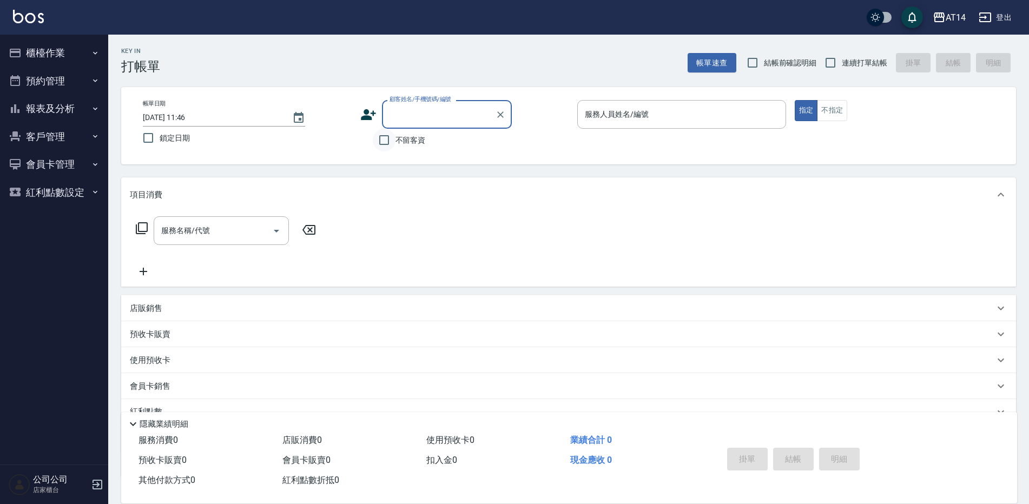
click at [383, 138] on input "不留客資" at bounding box center [384, 140] width 23 height 23
checkbox input "true"
click at [594, 113] on input "服務人員姓名/編號" at bounding box center [681, 114] width 199 height 19
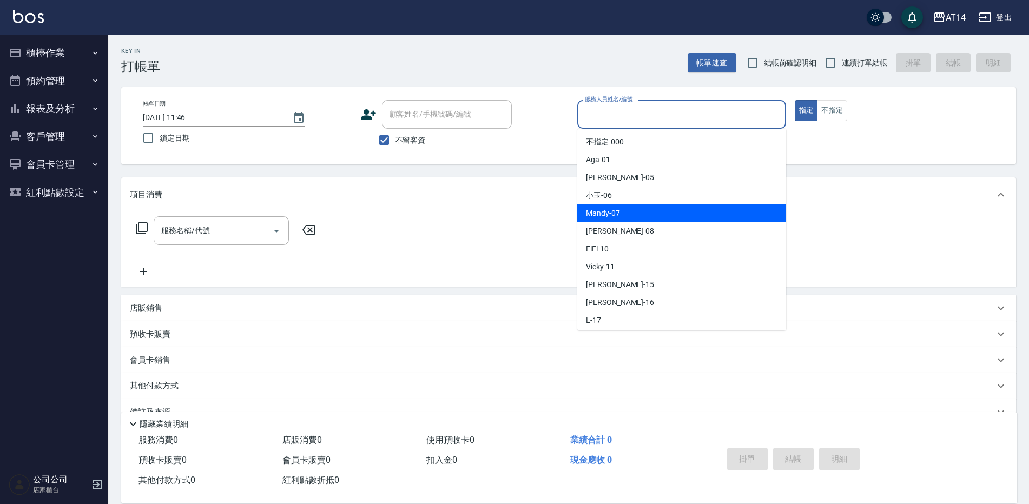
click at [616, 215] on span "Mandy -07" at bounding box center [603, 213] width 34 height 11
type input "Mandy-07"
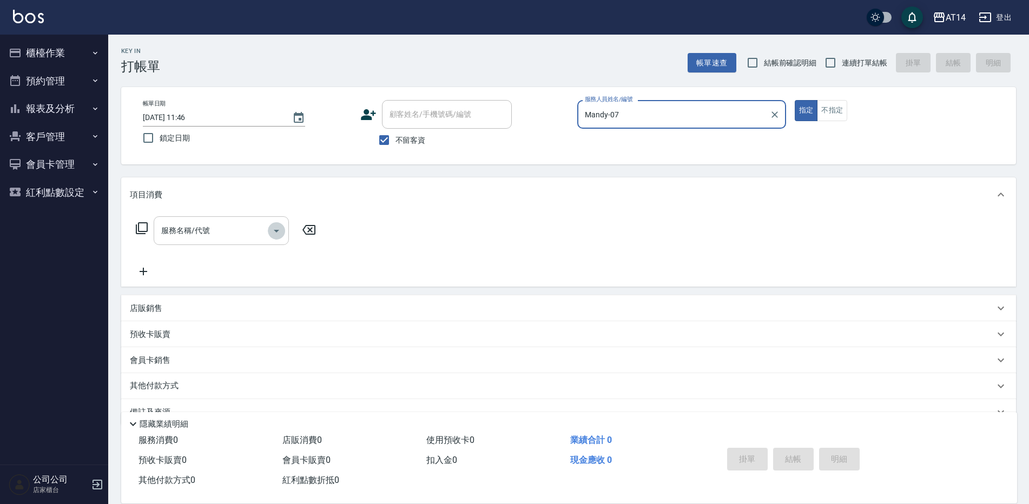
click at [282, 229] on icon "Open" at bounding box center [276, 231] width 13 height 13
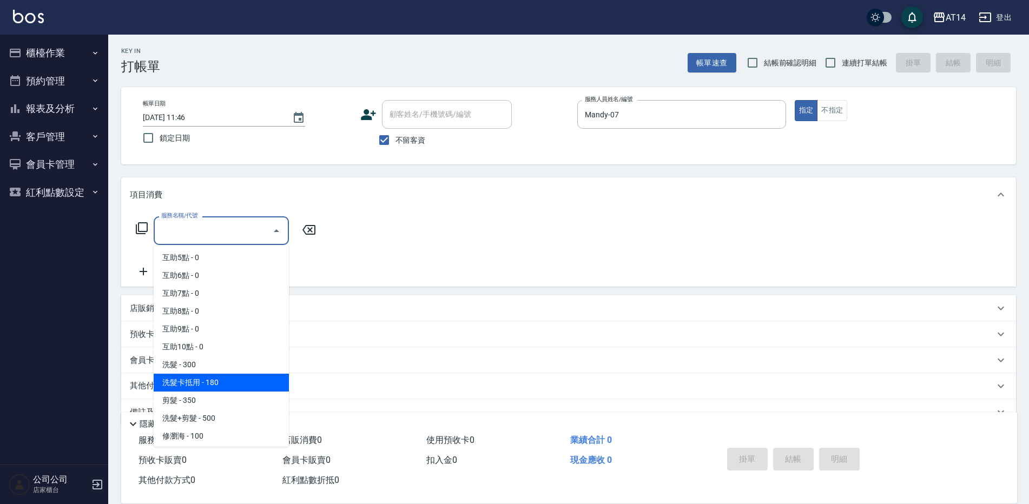
scroll to position [162, 0]
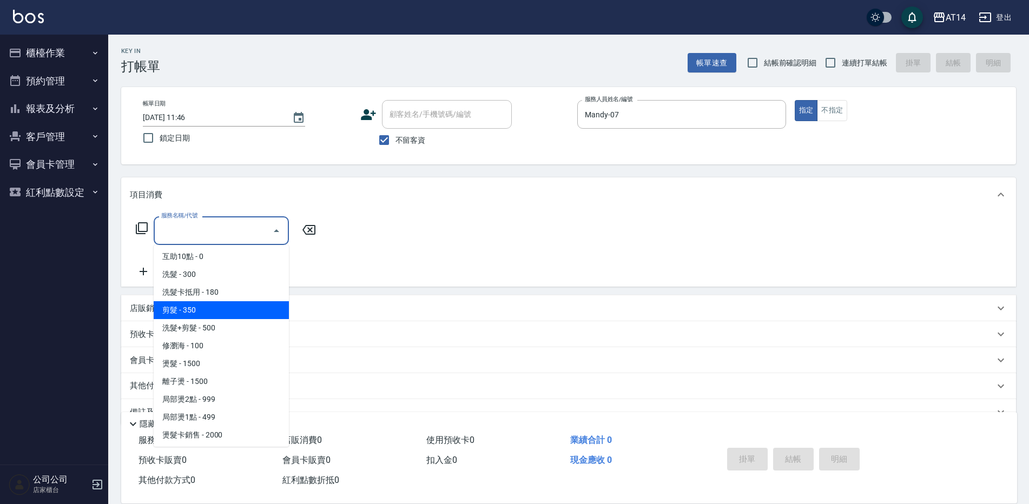
click at [191, 314] on span "剪髮 - 350" at bounding box center [221, 310] width 135 height 18
type input "剪髮(021)"
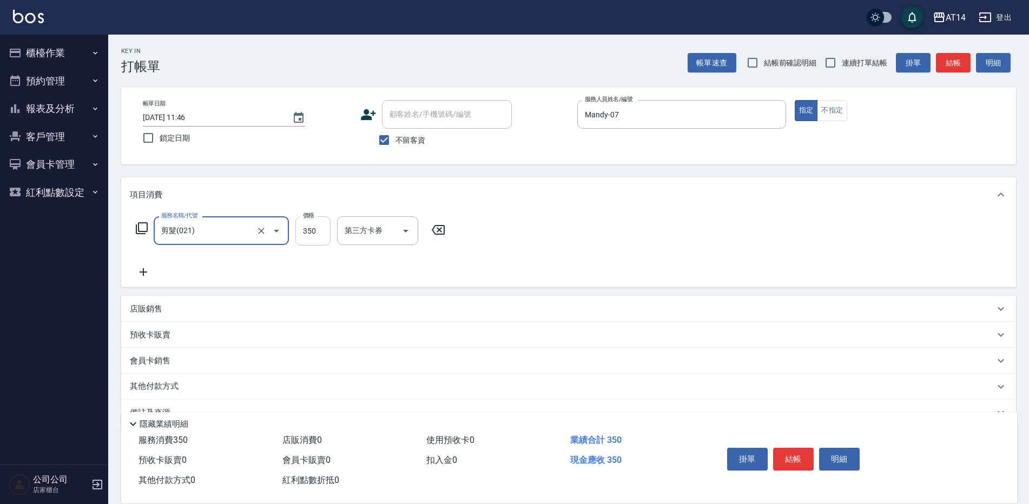
click at [312, 234] on input "350" at bounding box center [312, 230] width 35 height 29
type input "400"
click at [795, 448] on button "結帳" at bounding box center [793, 459] width 41 height 23
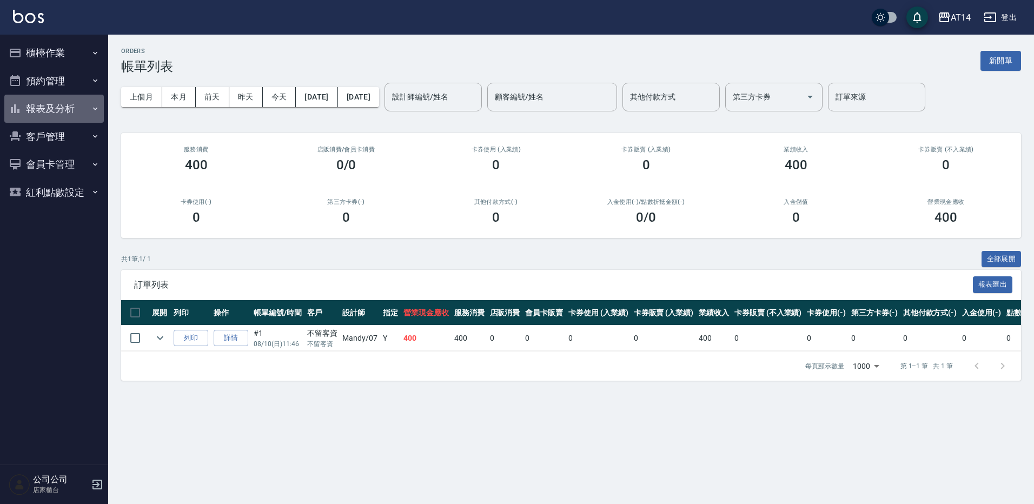
click at [37, 107] on button "報表及分析" at bounding box center [54, 109] width 100 height 28
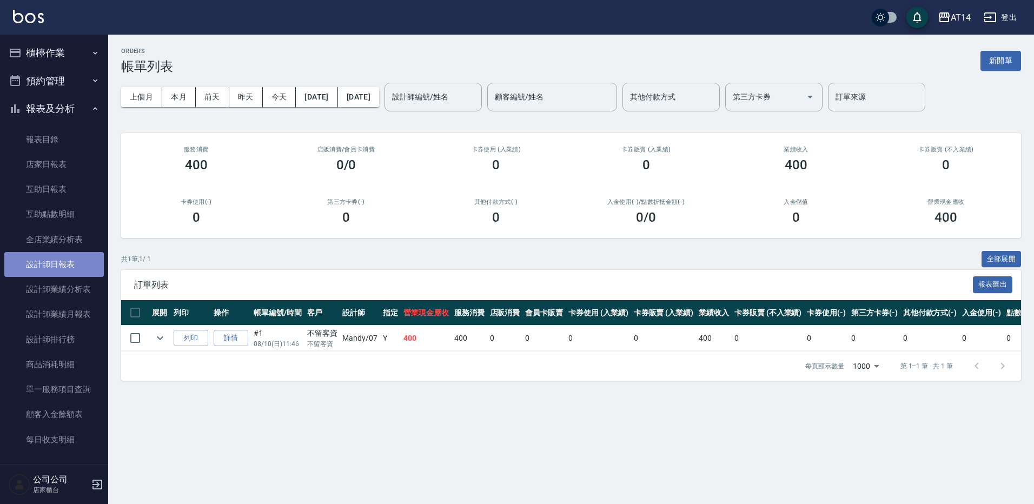
click at [69, 267] on link "設計師日報表" at bounding box center [54, 264] width 100 height 25
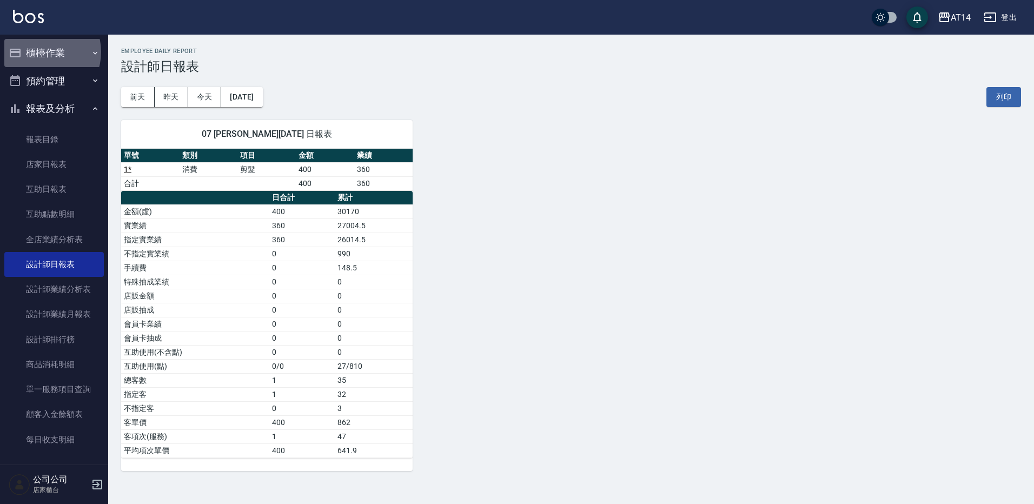
click at [41, 52] on button "櫃檯作業" at bounding box center [54, 53] width 100 height 28
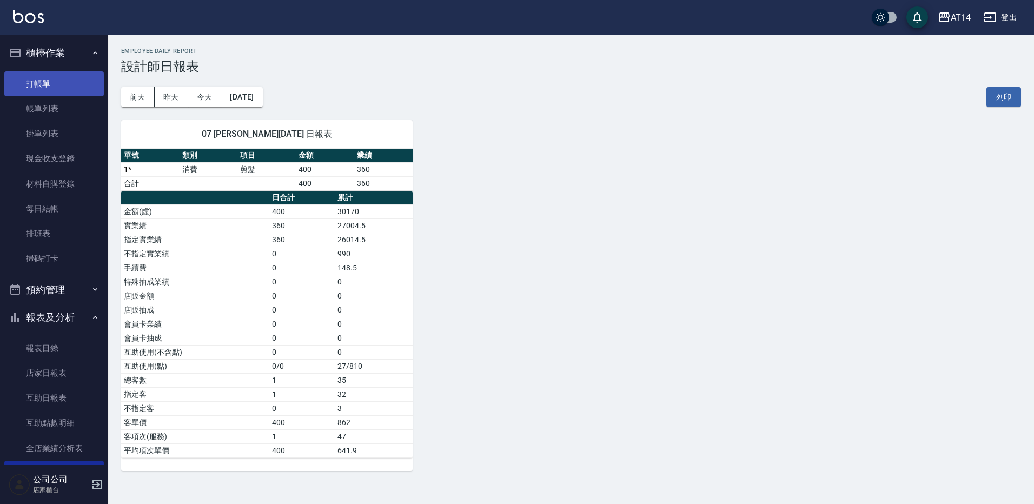
click at [61, 88] on link "打帳單" at bounding box center [54, 83] width 100 height 25
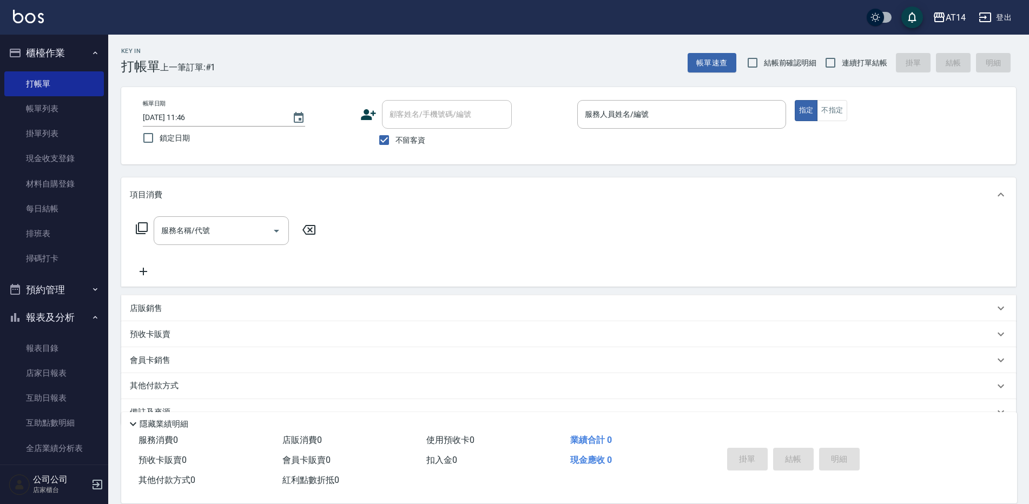
click at [123, 305] on div "店販銷售" at bounding box center [568, 308] width 895 height 26
click at [226, 346] on icon at bounding box center [229, 346] width 12 height 12
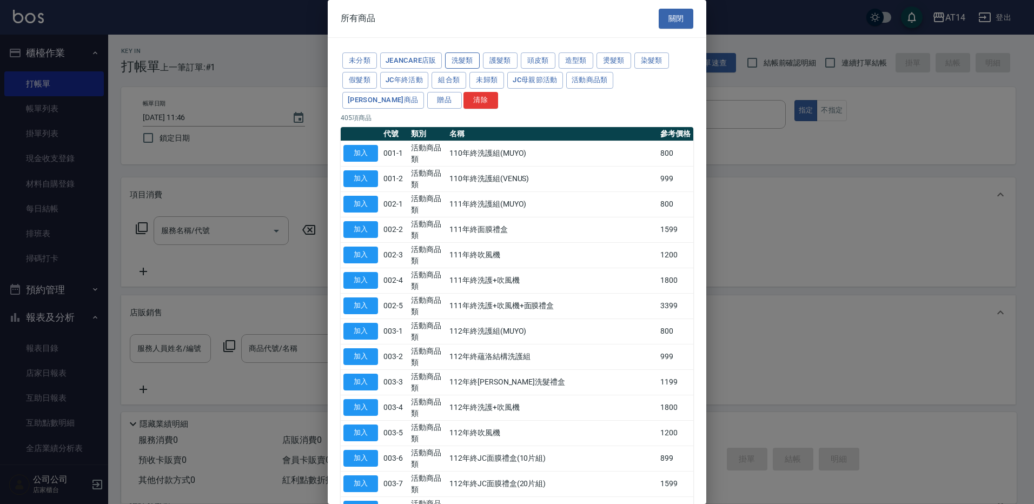
click at [460, 58] on button "洗髮類" at bounding box center [462, 60] width 35 height 17
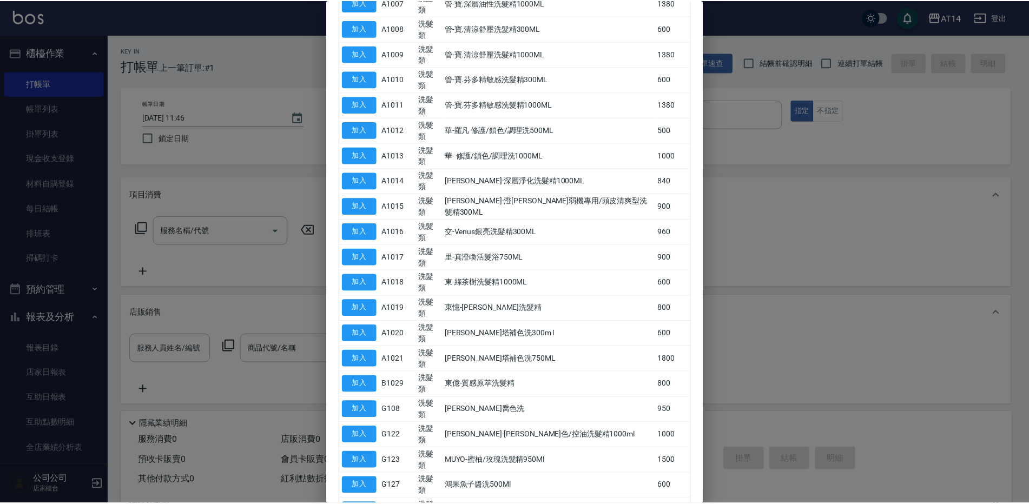
scroll to position [315, 0]
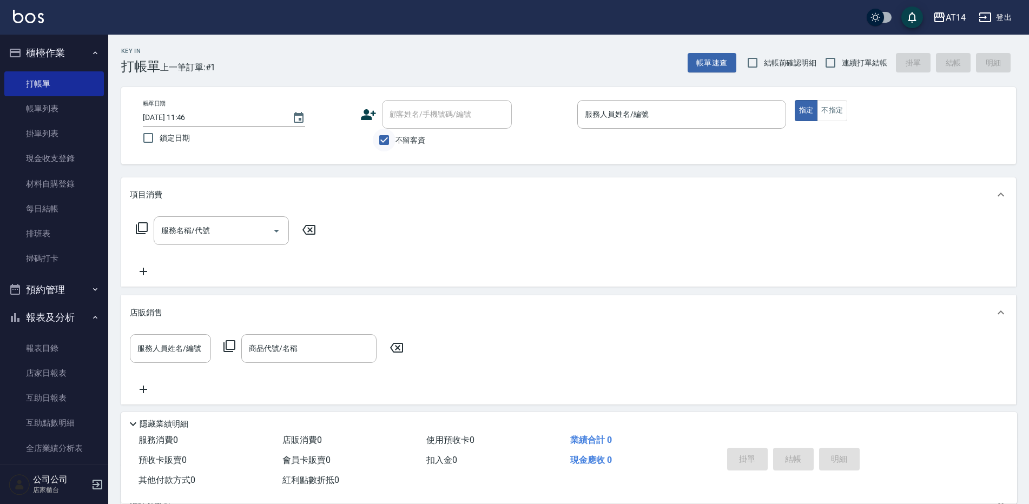
click at [391, 139] on input "不留客資" at bounding box center [384, 140] width 23 height 23
checkbox input "false"
click at [397, 124] on div "顧客姓名/手機號碼/編號" at bounding box center [447, 114] width 130 height 29
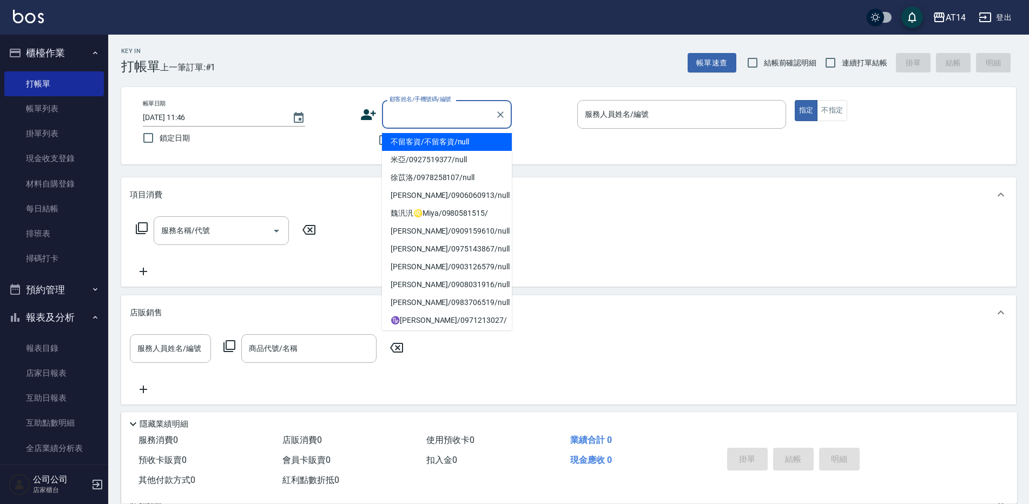
type input "ㄒ"
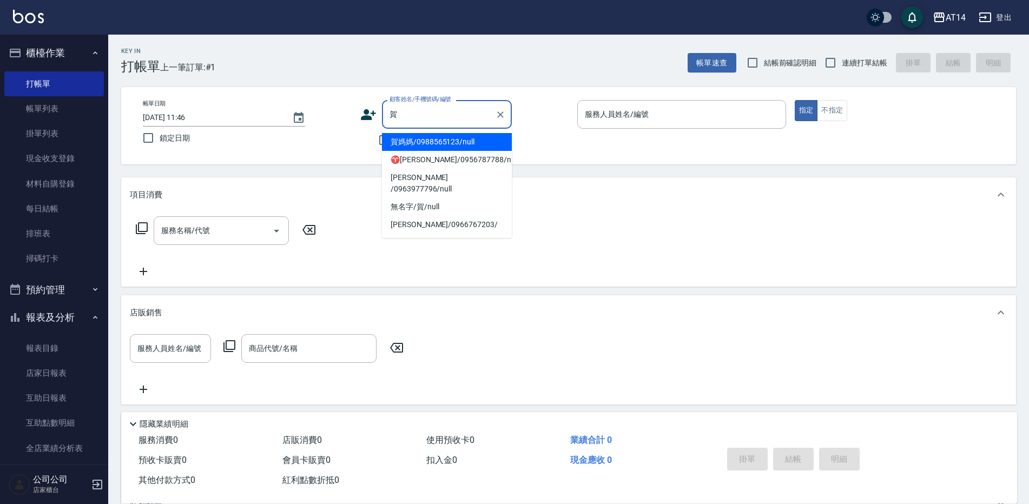
click at [414, 140] on li "賀媽媽/0988565123/null" at bounding box center [447, 142] width 130 height 18
type input "賀媽媽/0988565123/null"
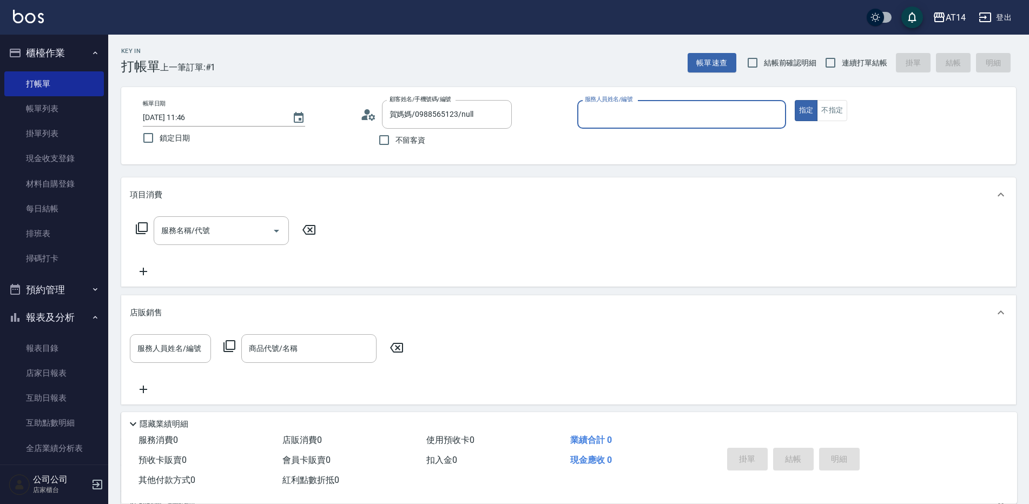
type input "Vicky-11"
click at [200, 339] on div "服務人員姓名/編號" at bounding box center [170, 348] width 81 height 29
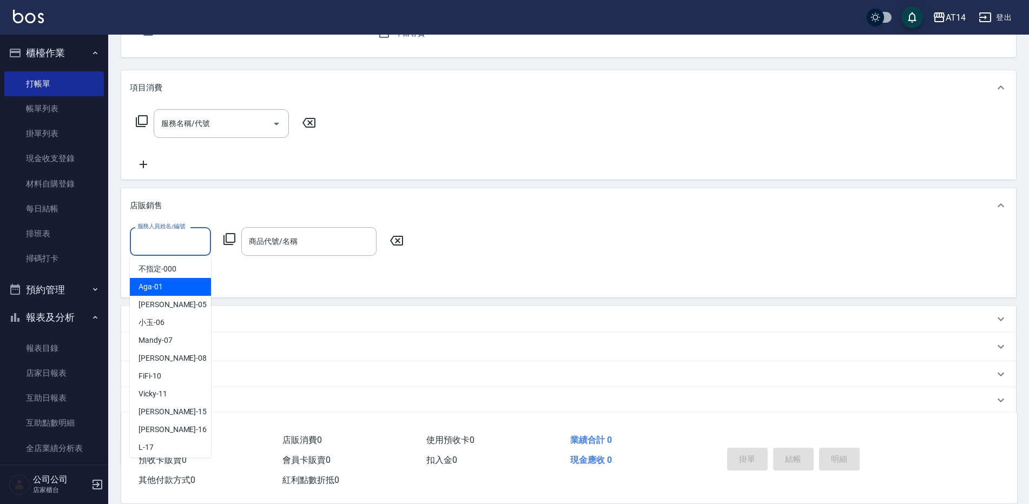
scroll to position [108, 0]
drag, startPoint x: 288, startPoint y: 319, endPoint x: 240, endPoint y: 364, distance: 65.8
click at [288, 320] on div "預收卡販賣" at bounding box center [562, 318] width 865 height 11
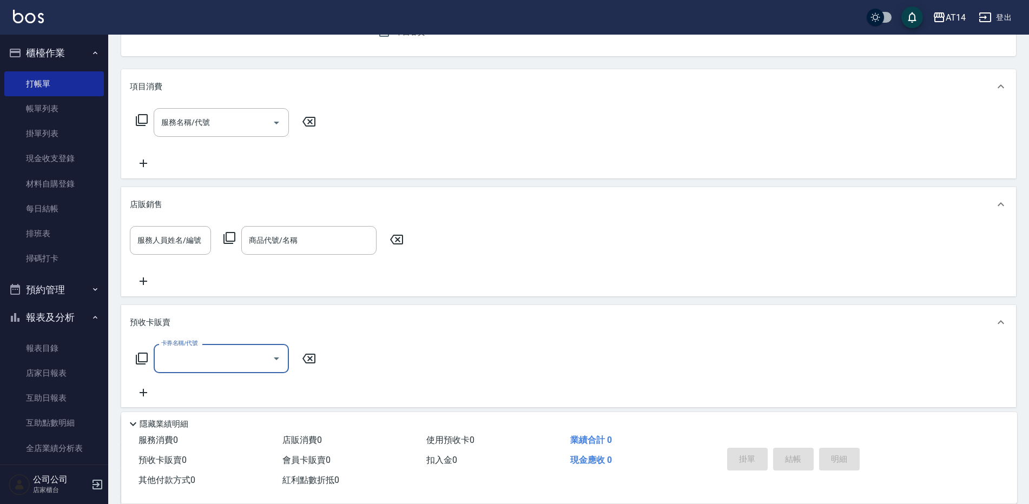
scroll to position [0, 0]
click at [230, 368] on div "卡券名稱/代號" at bounding box center [221, 358] width 135 height 29
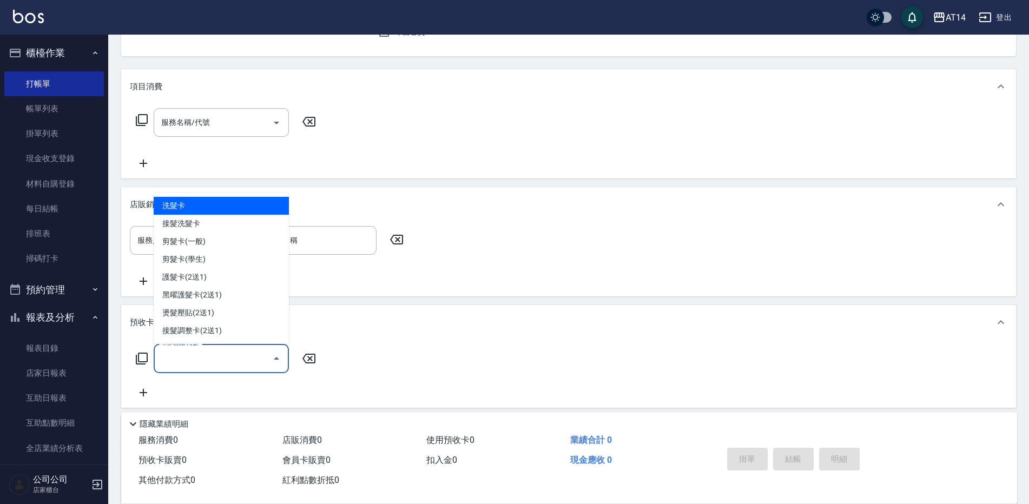
click at [243, 214] on span "洗髮卡" at bounding box center [221, 206] width 135 height 18
type input "洗髮卡(01)"
type input "5"
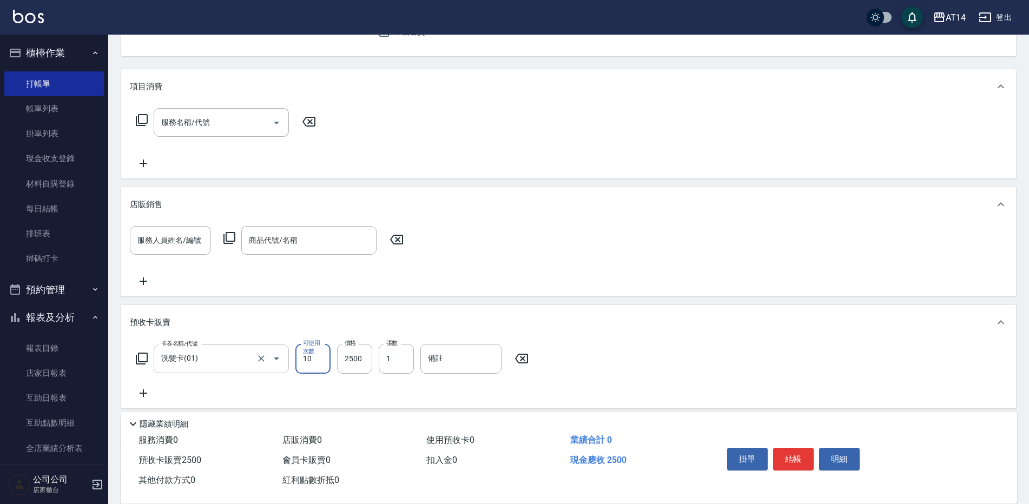
click at [279, 355] on icon "Open" at bounding box center [276, 358] width 13 height 13
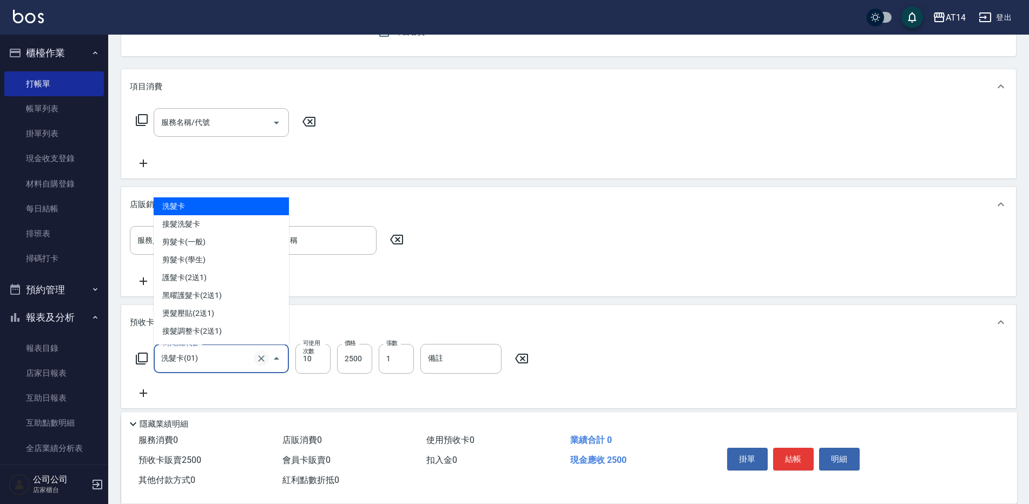
click at [261, 358] on icon "Clear" at bounding box center [261, 358] width 11 height 11
type input "0"
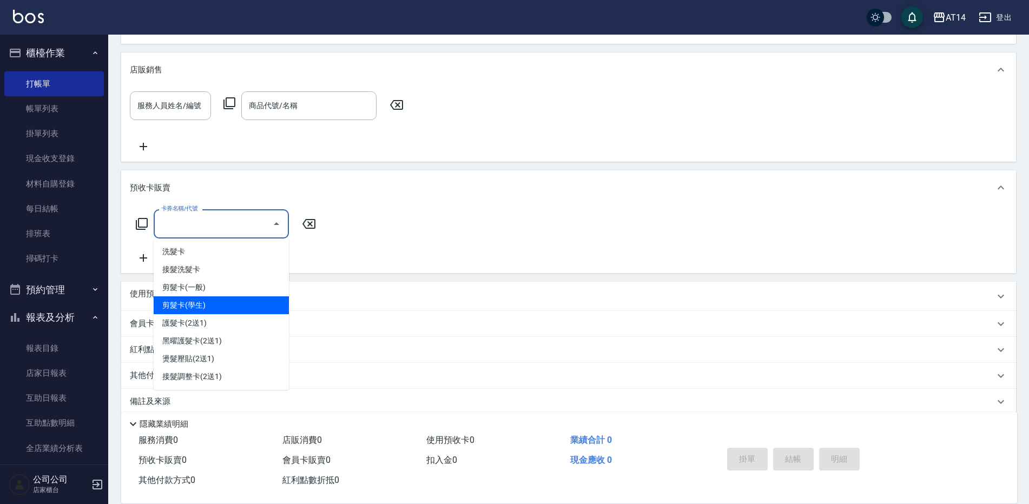
scroll to position [258, 0]
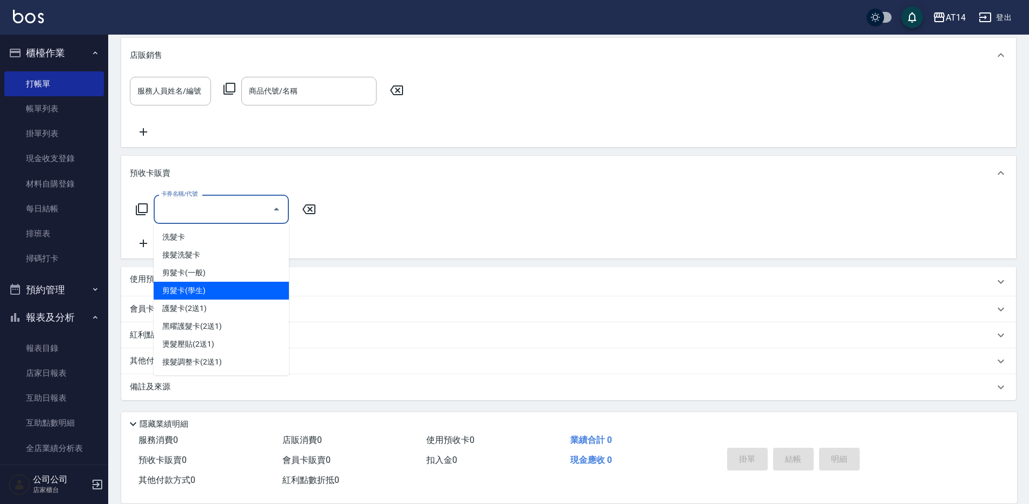
click at [368, 327] on div "紅利點數 剩餘點數: 5" at bounding box center [568, 335] width 895 height 26
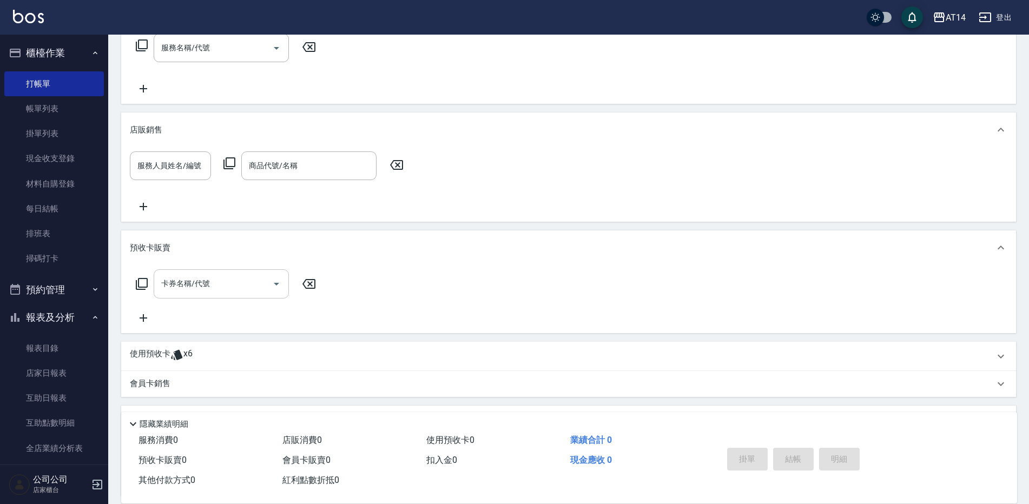
scroll to position [176, 0]
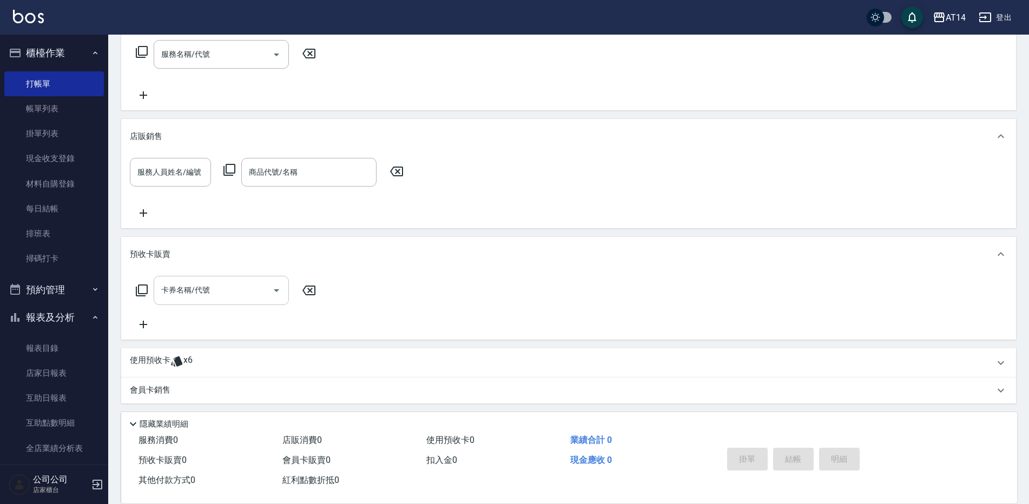
click at [176, 359] on icon at bounding box center [176, 361] width 11 height 10
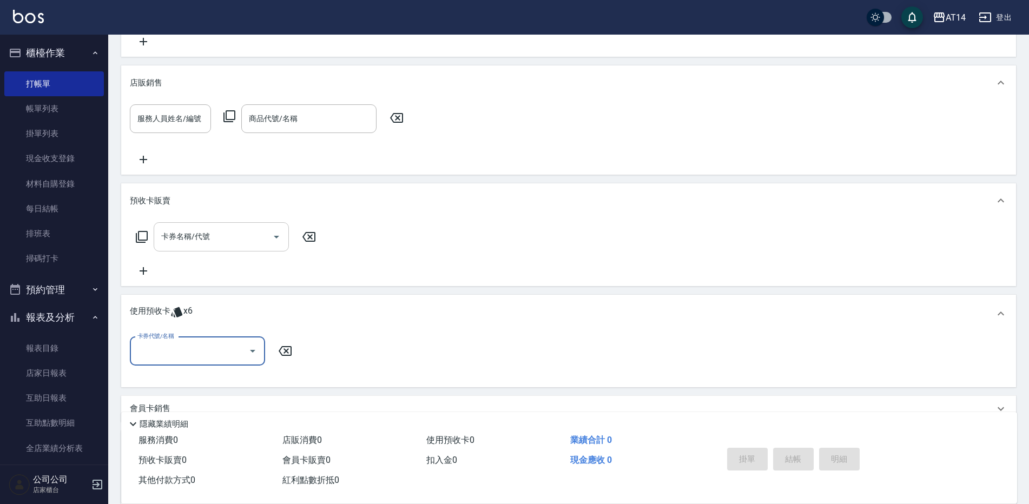
scroll to position [230, 0]
click at [222, 359] on input "卡券代號/名稱" at bounding box center [189, 350] width 109 height 19
click at [230, 378] on div "洗髮卡 剩餘5張" at bounding box center [197, 379] width 135 height 18
type input "洗髮卡"
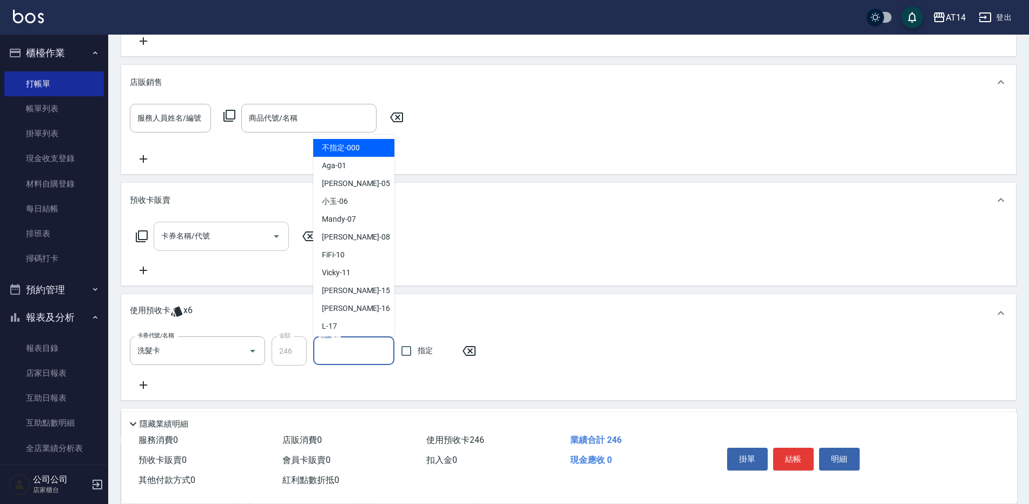
click at [324, 356] on input "洗髮-1" at bounding box center [353, 350] width 71 height 19
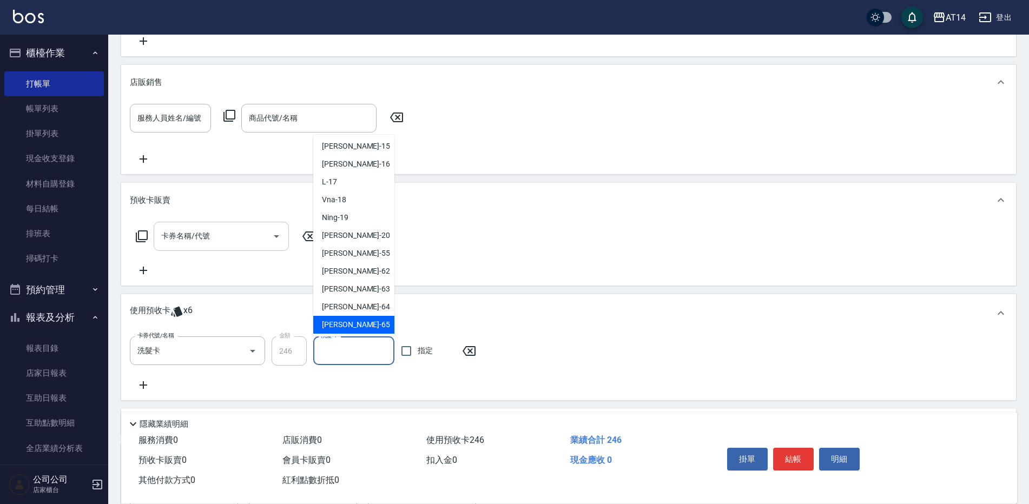
scroll to position [164, 0]
click at [352, 322] on span "蘇逸婕 -66" at bounding box center [356, 323] width 68 height 11
type input "蘇逸婕-66"
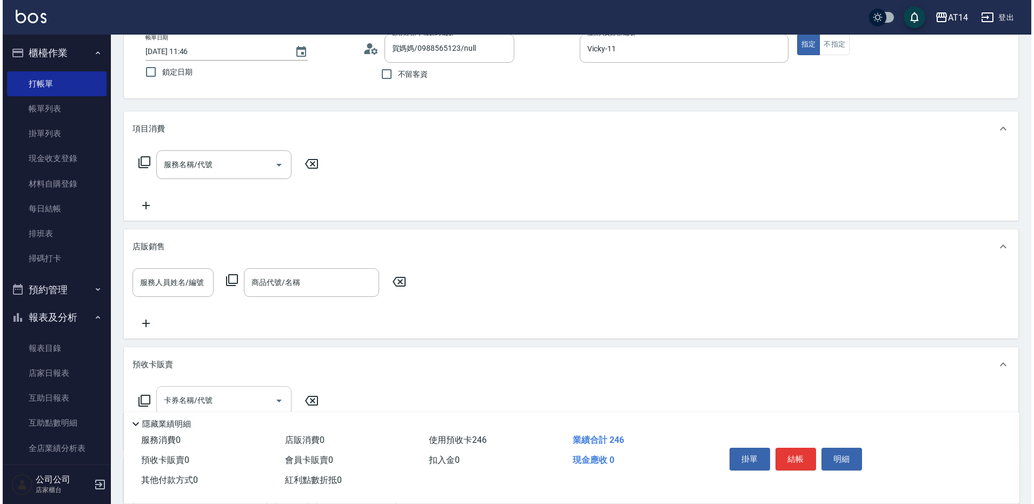
scroll to position [0, 0]
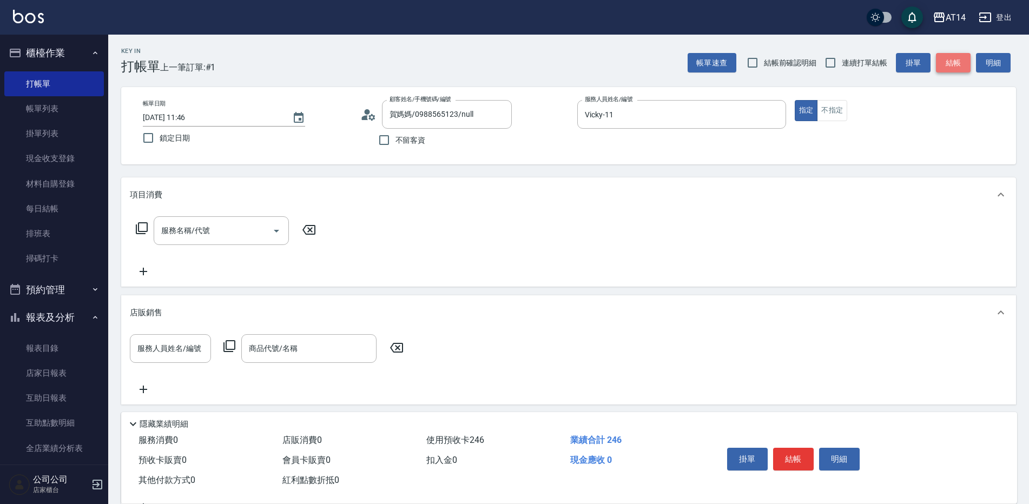
click at [951, 58] on button "結帳" at bounding box center [953, 63] width 35 height 20
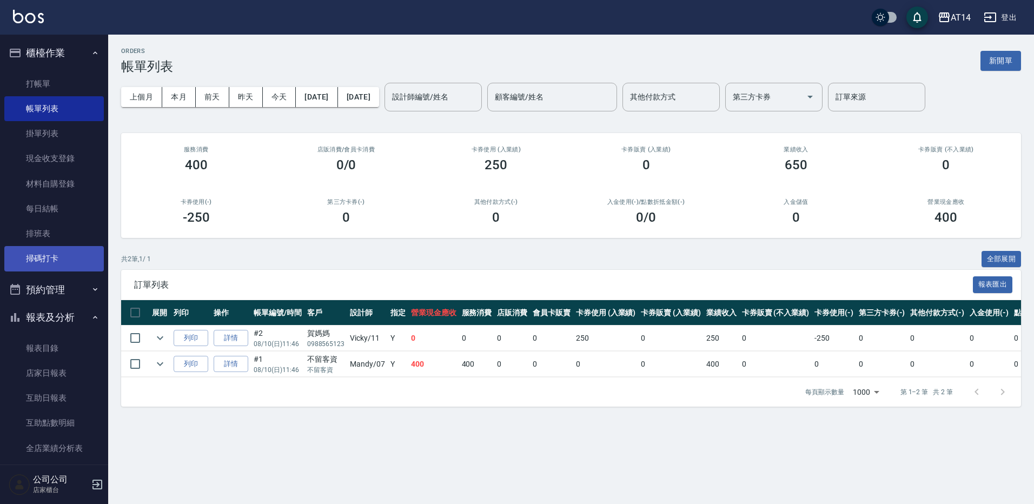
click at [45, 254] on link "掃碼打卡" at bounding box center [54, 258] width 100 height 25
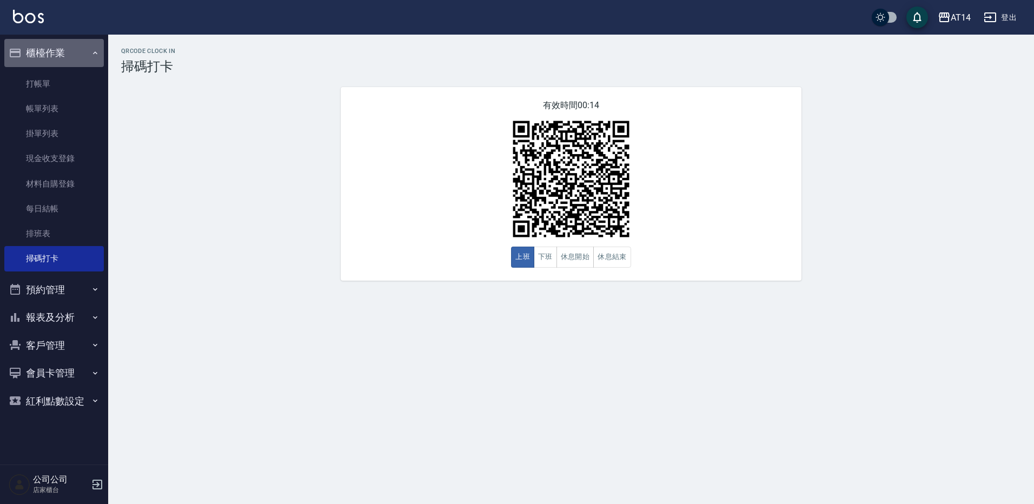
click at [93, 49] on icon "button" at bounding box center [95, 53] width 9 height 9
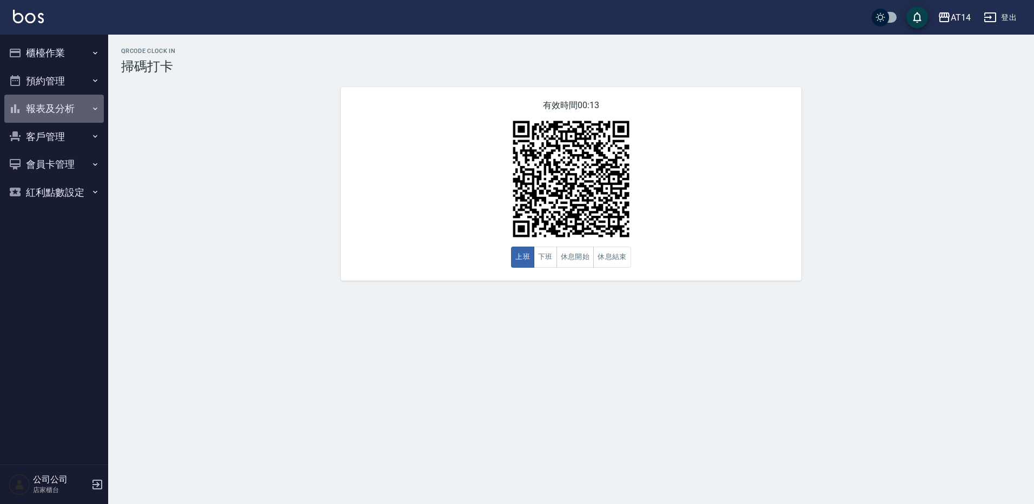
click at [81, 102] on button "報表及分析" at bounding box center [54, 109] width 100 height 28
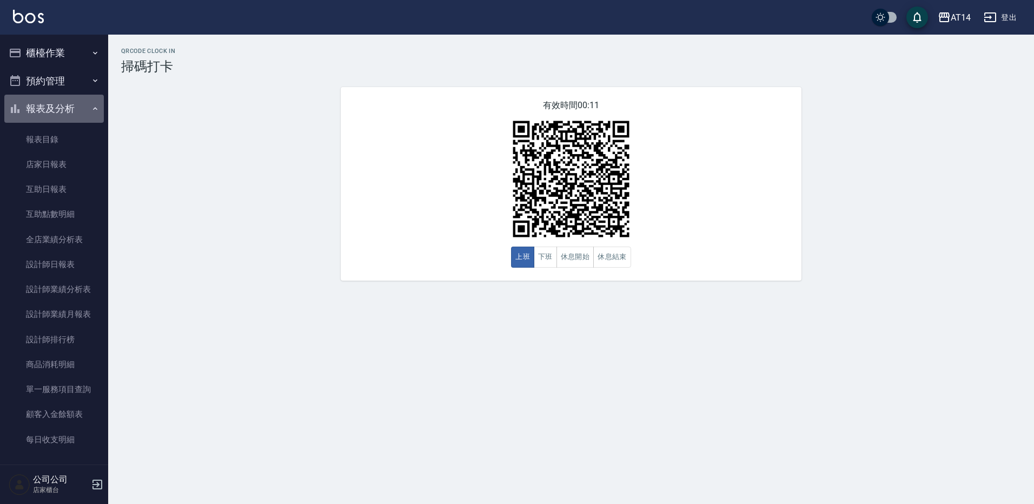
click at [71, 109] on button "報表及分析" at bounding box center [54, 109] width 100 height 28
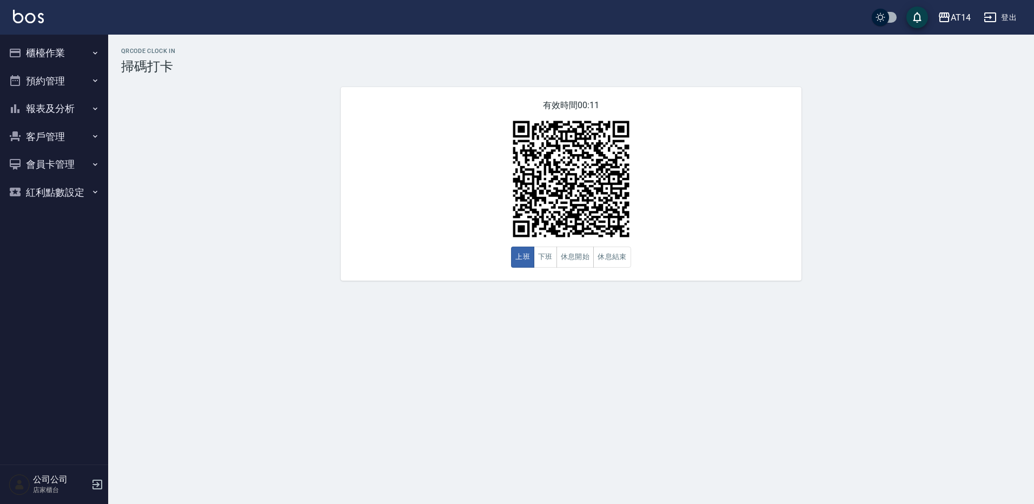
click at [74, 85] on button "預約管理" at bounding box center [54, 81] width 100 height 28
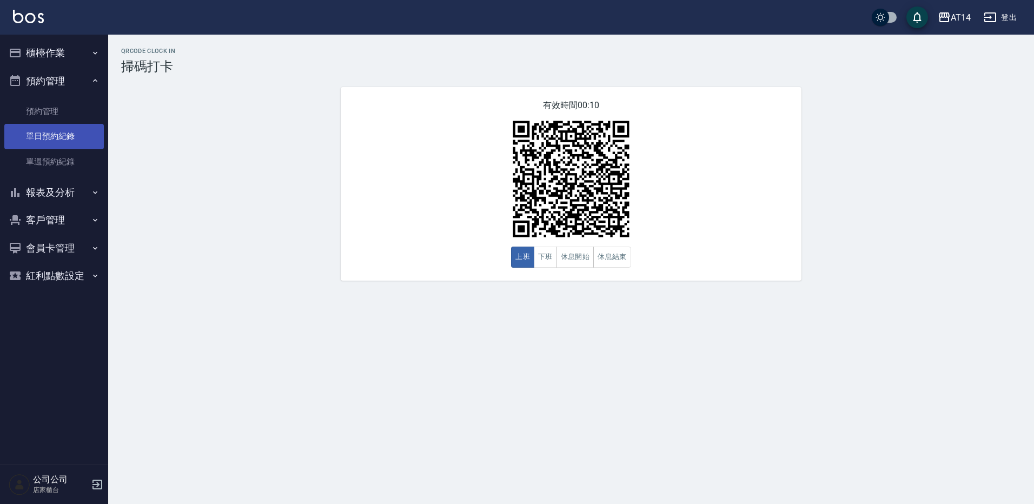
click at [69, 134] on link "單日預約紀錄" at bounding box center [54, 136] width 100 height 25
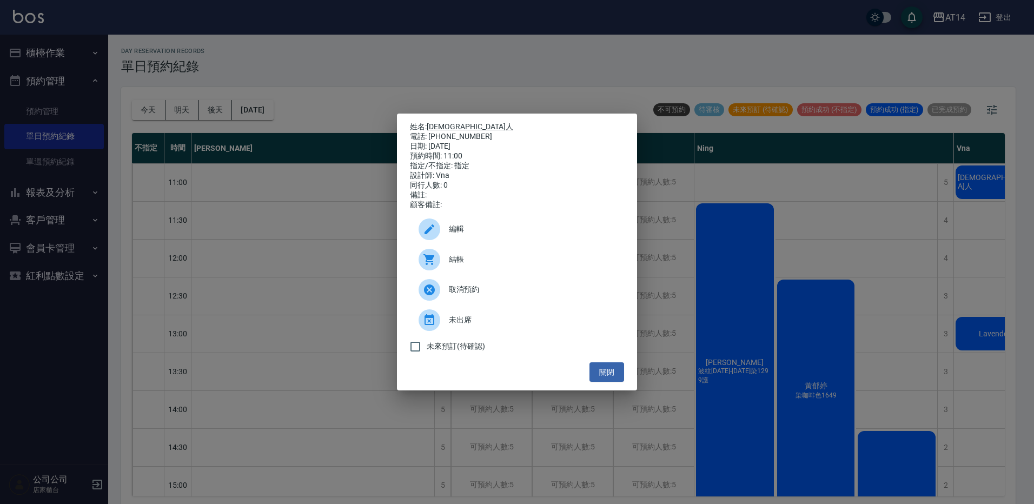
click at [523, 265] on span "結帳" at bounding box center [532, 259] width 167 height 11
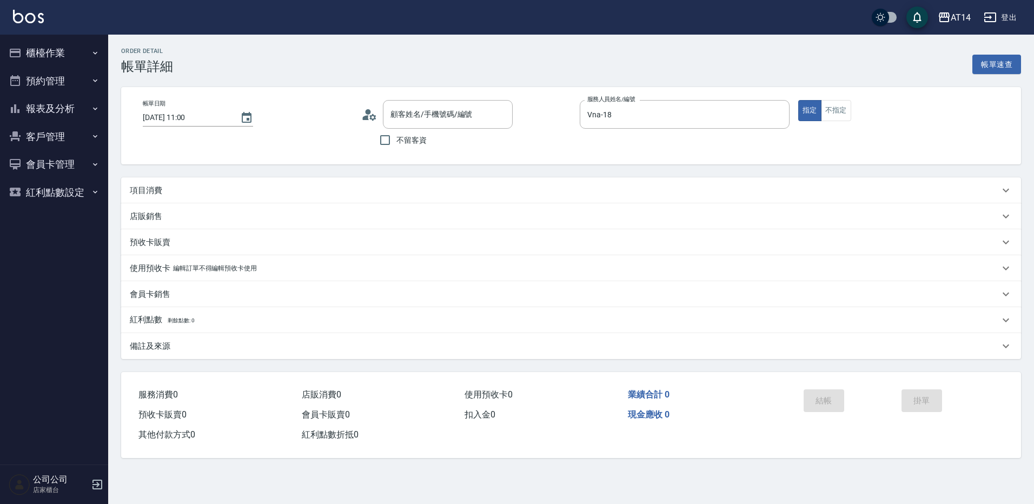
type input "2025/08/10 11:00"
type input "Vna-18"
type input "♏ 泰國人/0915997399/"
click at [206, 190] on div "項目消費" at bounding box center [565, 190] width 870 height 11
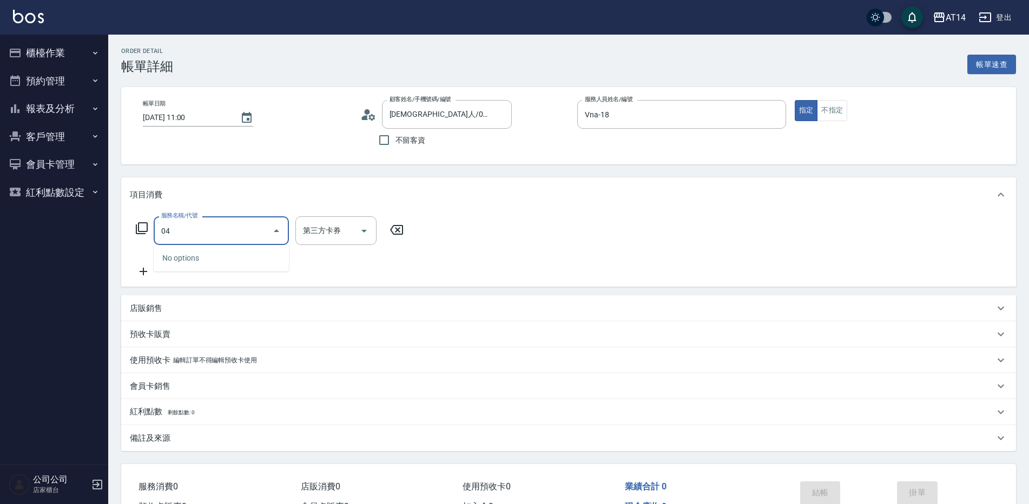
type input "041"
click at [231, 259] on span "染髮 - 1500" at bounding box center [221, 258] width 135 height 18
type input "3"
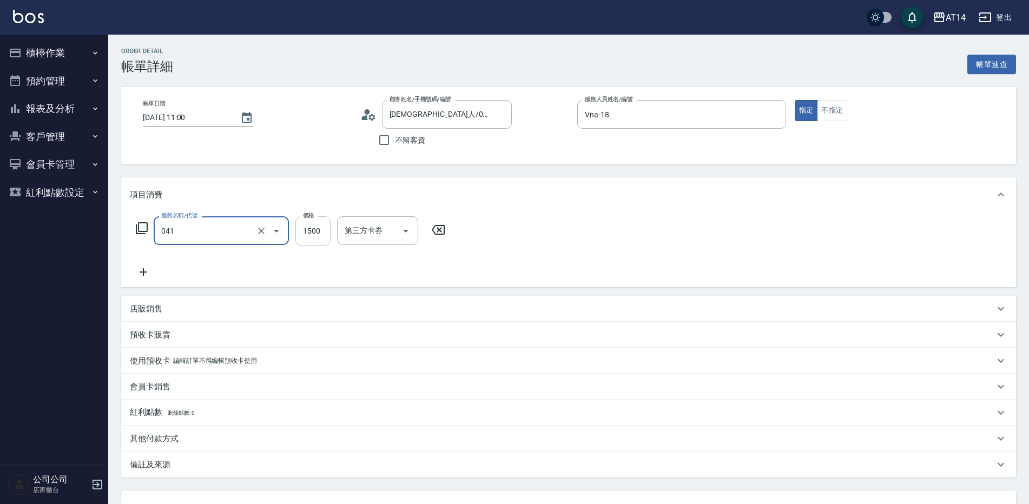
type input "染髮(041)"
click at [309, 235] on input "1500" at bounding box center [312, 230] width 35 height 29
type input "1"
type input "0"
type input "1900"
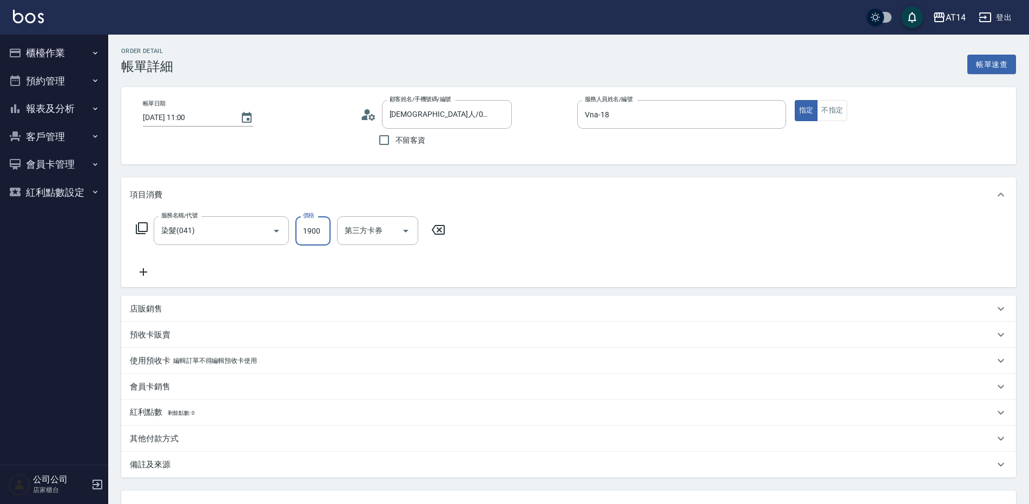
type input "4"
type input "1900"
click at [149, 274] on icon at bounding box center [143, 272] width 27 height 13
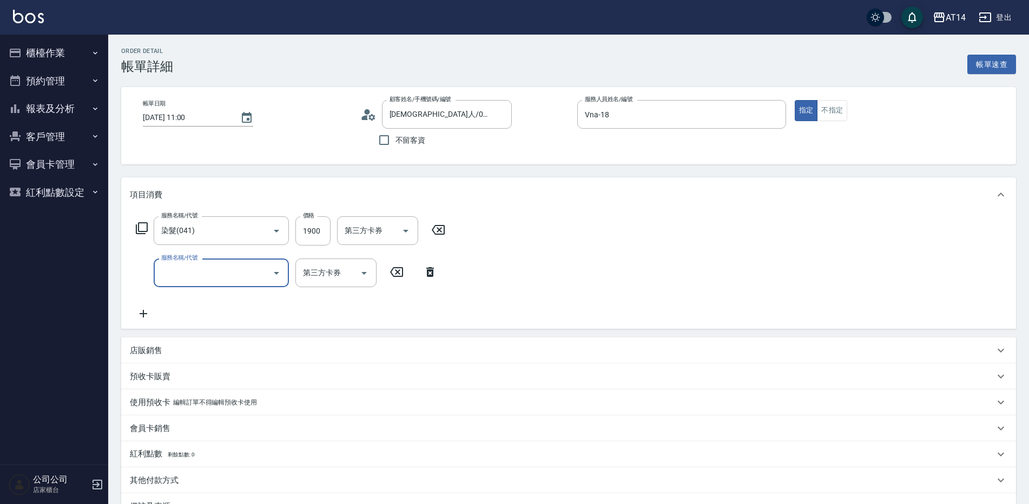
click at [163, 274] on input "服務名稱/代號" at bounding box center [213, 272] width 109 height 19
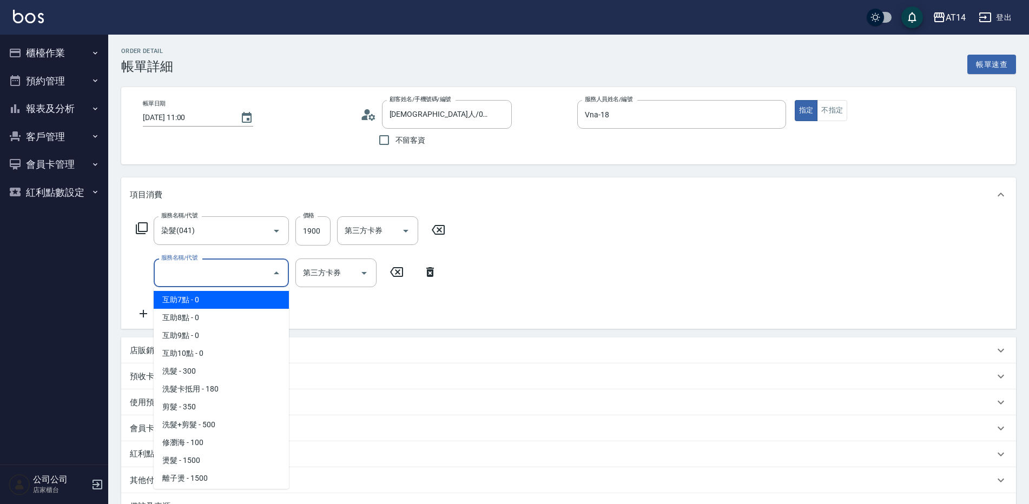
scroll to position [108, 0]
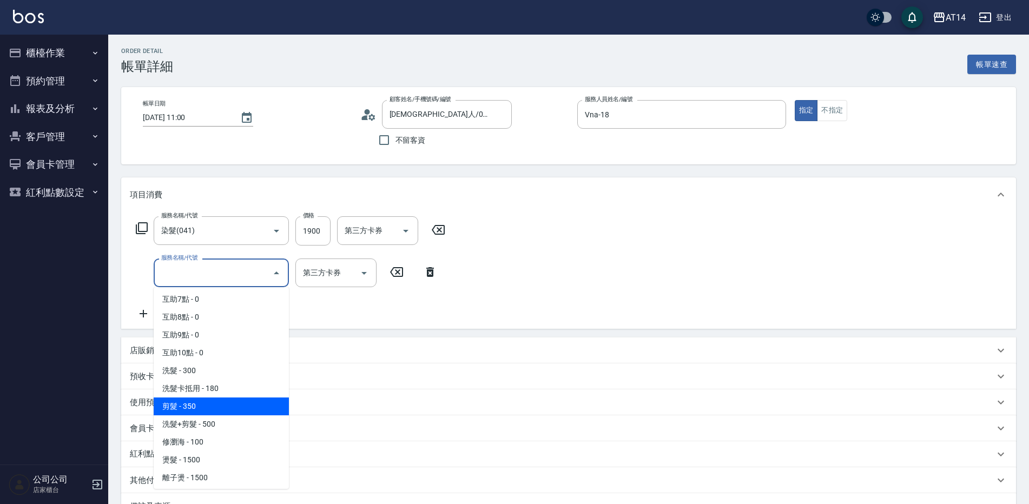
click at [193, 408] on span "剪髮 - 350" at bounding box center [221, 407] width 135 height 18
type input "5"
type input "剪髮(021)"
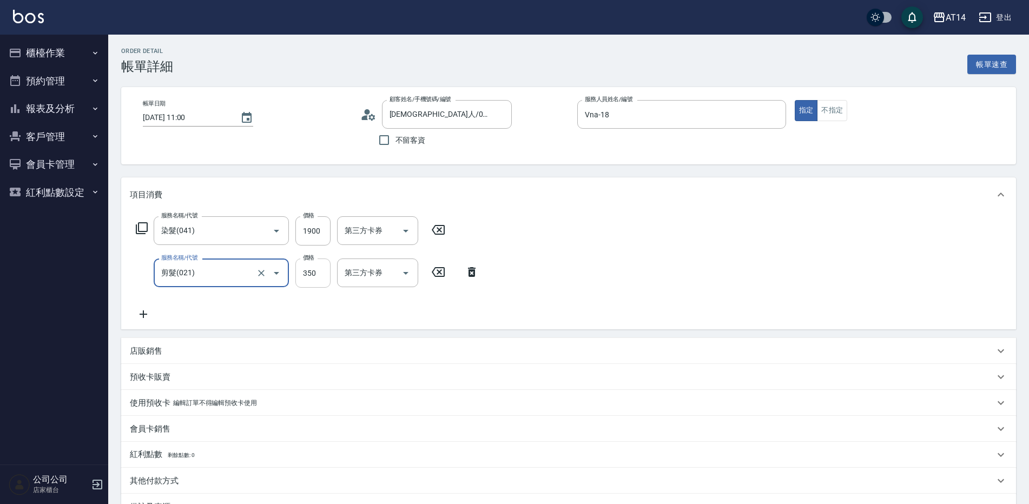
click at [321, 279] on input "350" at bounding box center [312, 273] width 35 height 29
type input "4"
type input "400"
type input "5"
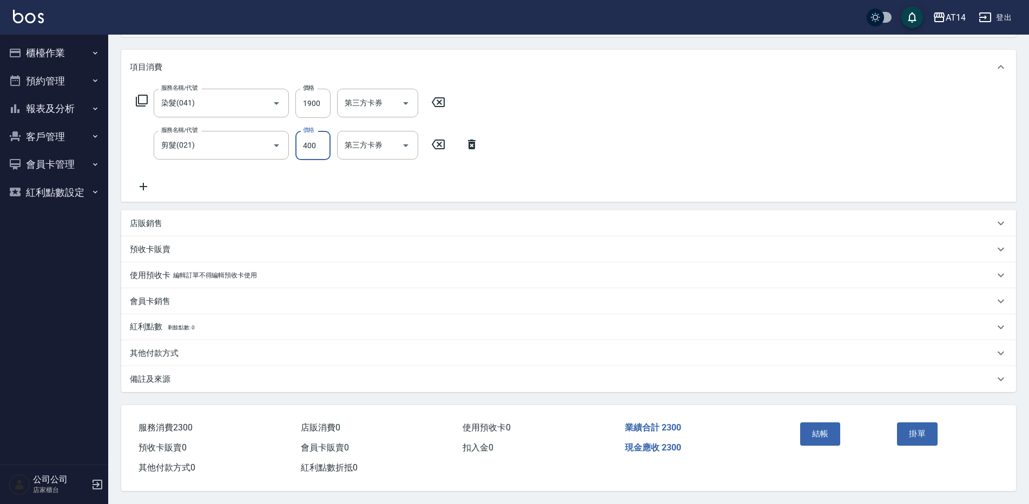
scroll to position [133, 0]
type input "400"
click at [323, 104] on input "1900" at bounding box center [312, 103] width 35 height 29
type input "48"
type input "1"
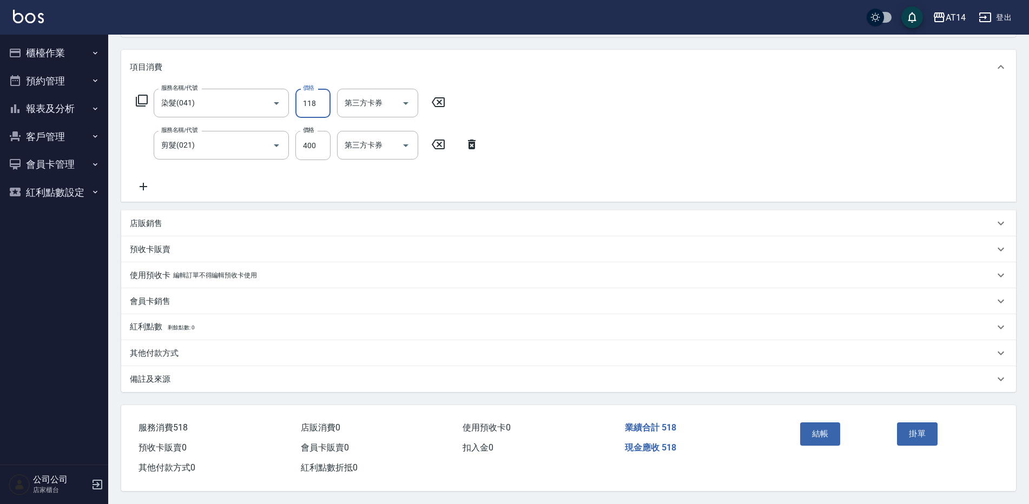
type input "1189"
type input "3"
type input "11899"
type input "25"
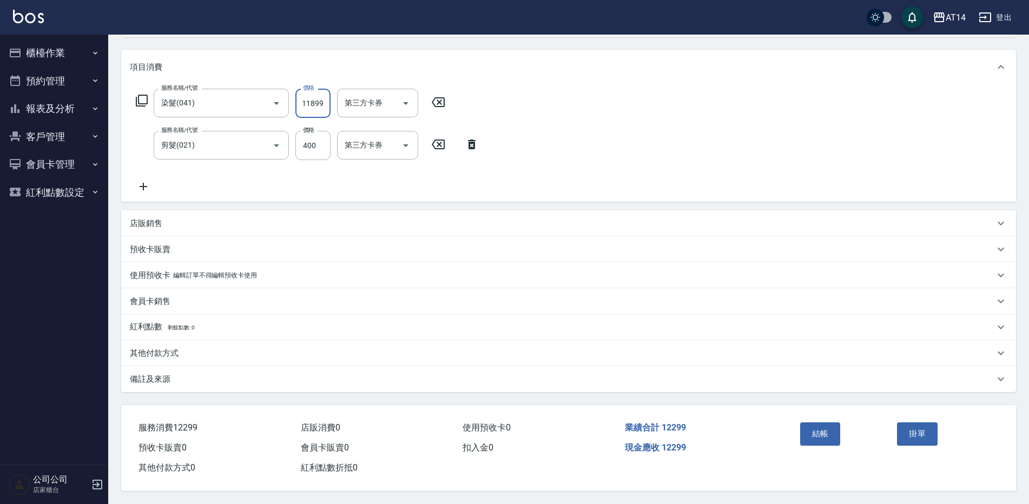
type input "1189"
type input "3"
type input "118"
type input "1"
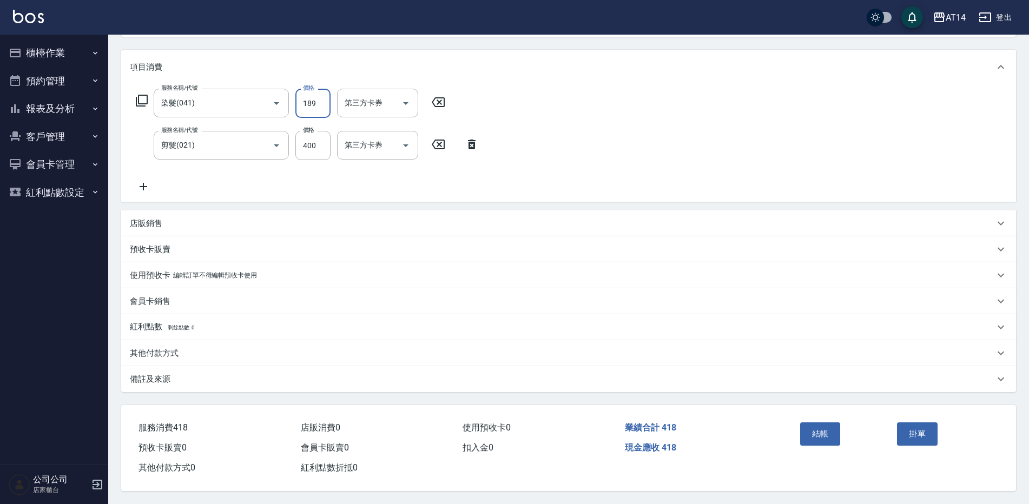
type input "1899"
type input "5"
type input "1899"
click at [190, 348] on div "其他付款方式" at bounding box center [562, 353] width 865 height 11
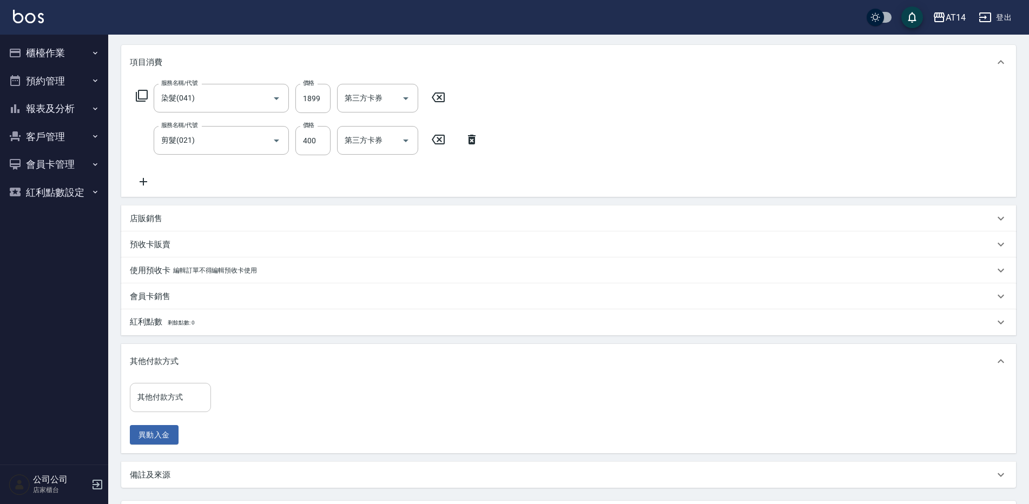
click at [172, 392] on div "其他付款方式 其他付款方式" at bounding box center [170, 397] width 81 height 29
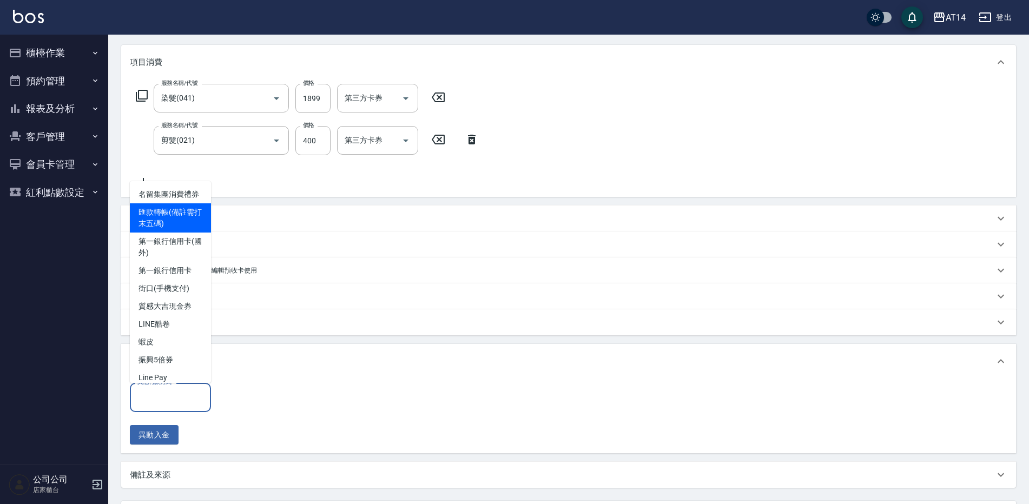
click at [188, 233] on span "匯款轉帳(備註需打末五碼)" at bounding box center [170, 217] width 81 height 29
type input "匯款轉帳(備註需打末五碼)"
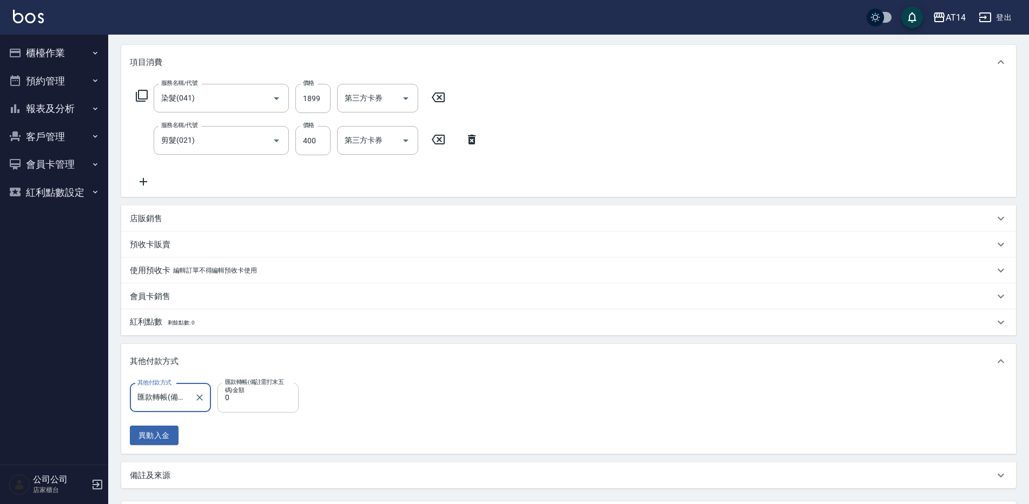
click at [255, 401] on input "0" at bounding box center [258, 397] width 81 height 29
type input "229"
type input "4"
type input "2299"
type input "0"
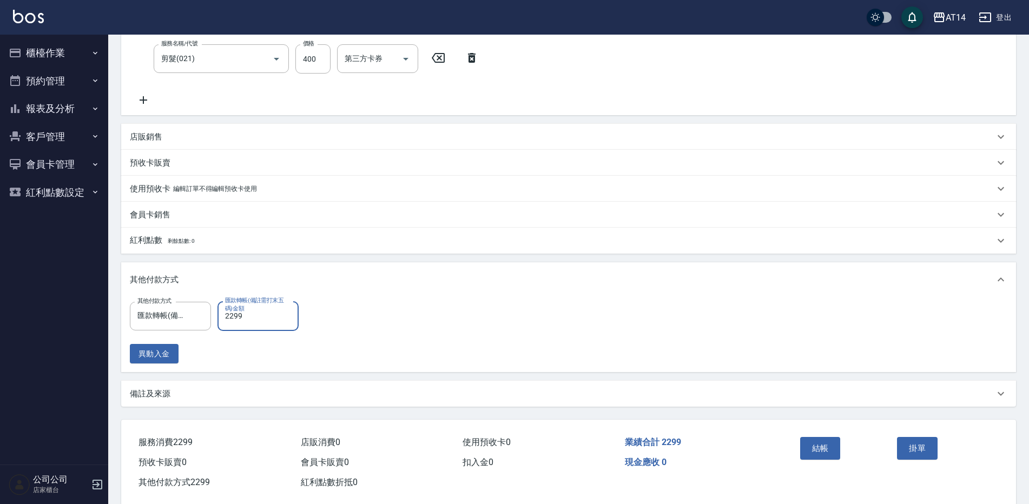
scroll to position [234, 0]
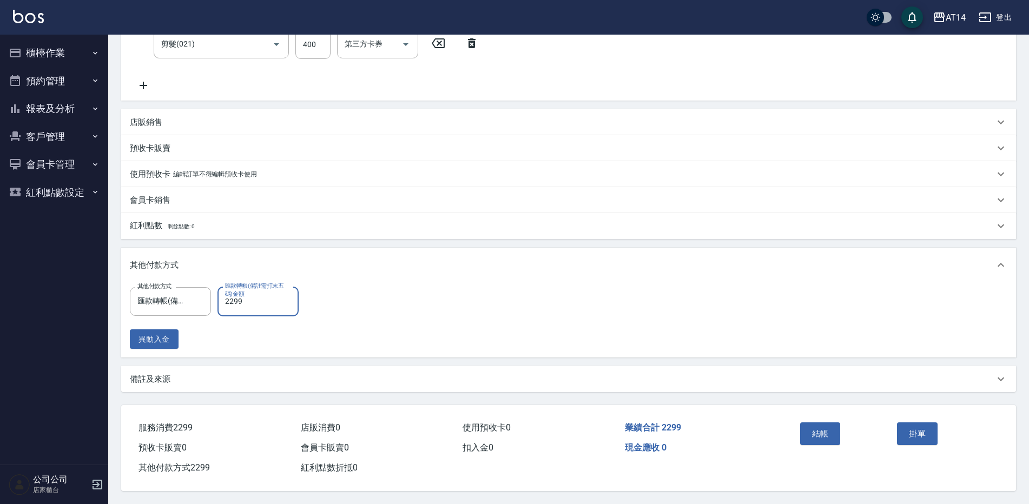
type input "2299"
click at [194, 385] on div "備註及來源" at bounding box center [568, 379] width 895 height 26
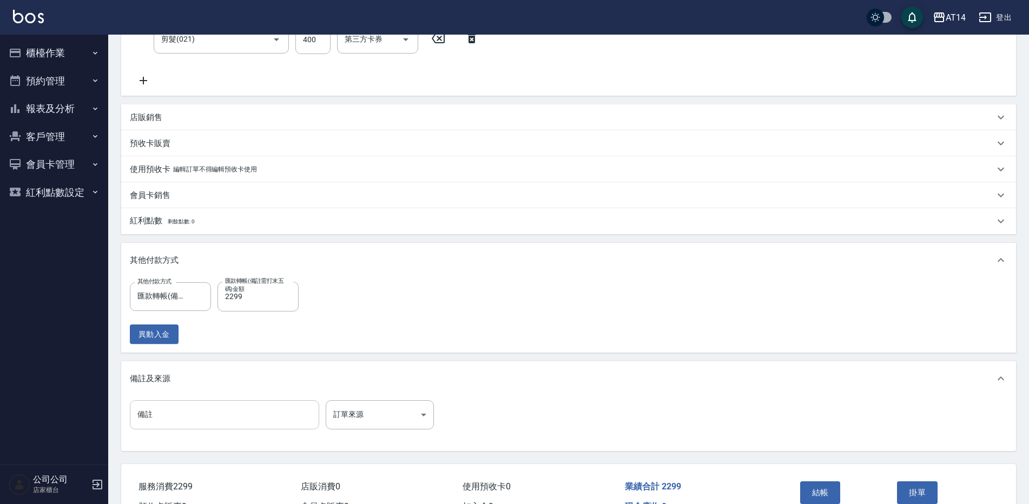
click at [171, 410] on input "備註" at bounding box center [224, 414] width 189 height 29
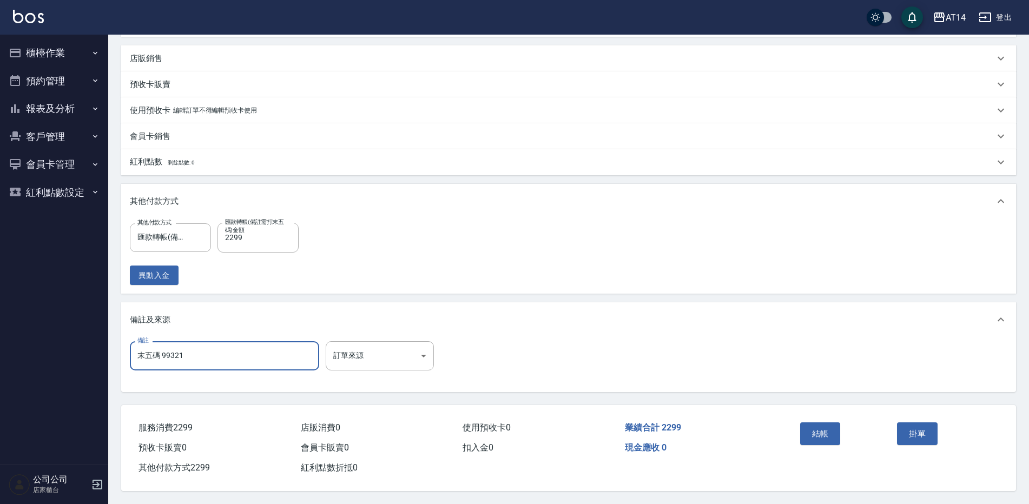
scroll to position [298, 0]
type input "末五碼 99321"
click at [417, 359] on body "AT14 登出 櫃檯作業 打帳單 帳單列表 掛單列表 現金收支登錄 材料自購登錄 每日結帳 排班表 掃碼打卡 預約管理 預約管理 單日預約紀錄 單週預約紀錄 …" at bounding box center [514, 105] width 1029 height 797
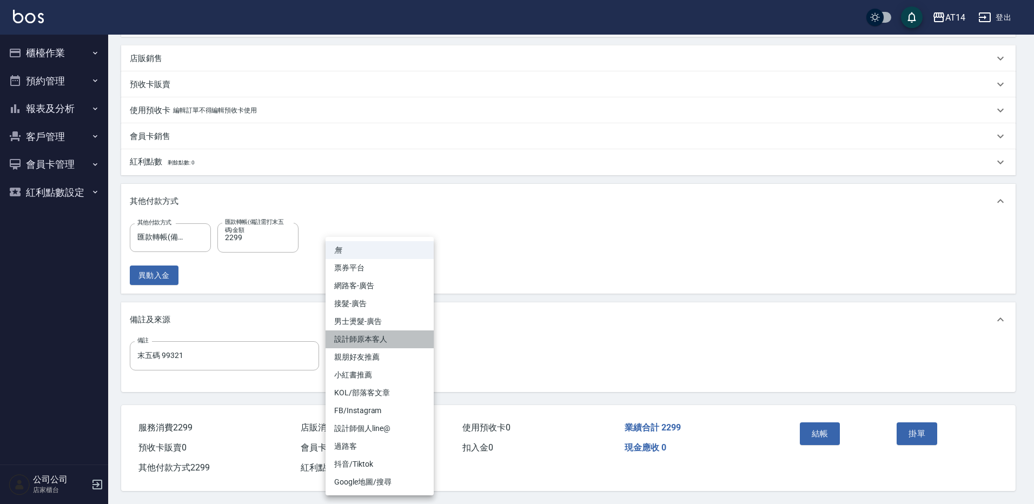
click at [406, 337] on li "設計師原本客人" at bounding box center [380, 340] width 108 height 18
type input "設計師原本客人"
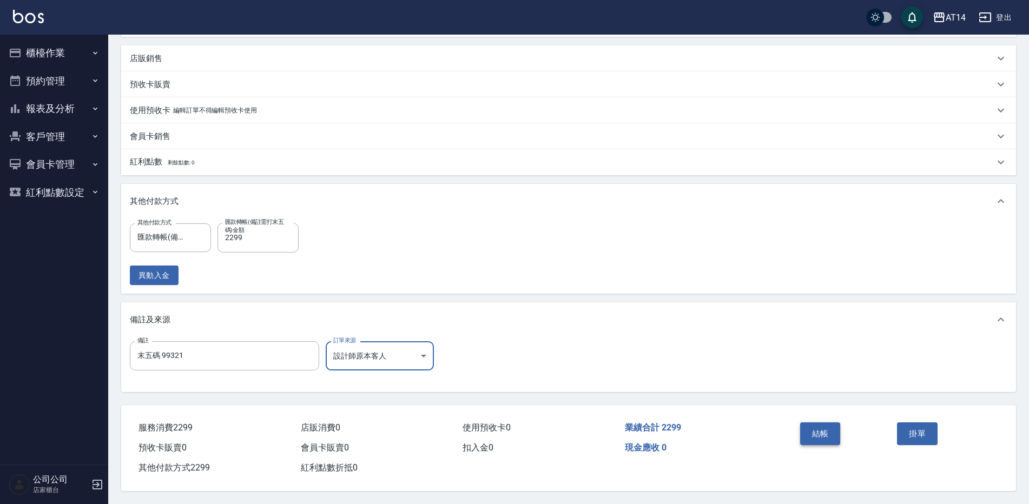
click at [823, 431] on button "結帳" at bounding box center [820, 434] width 41 height 23
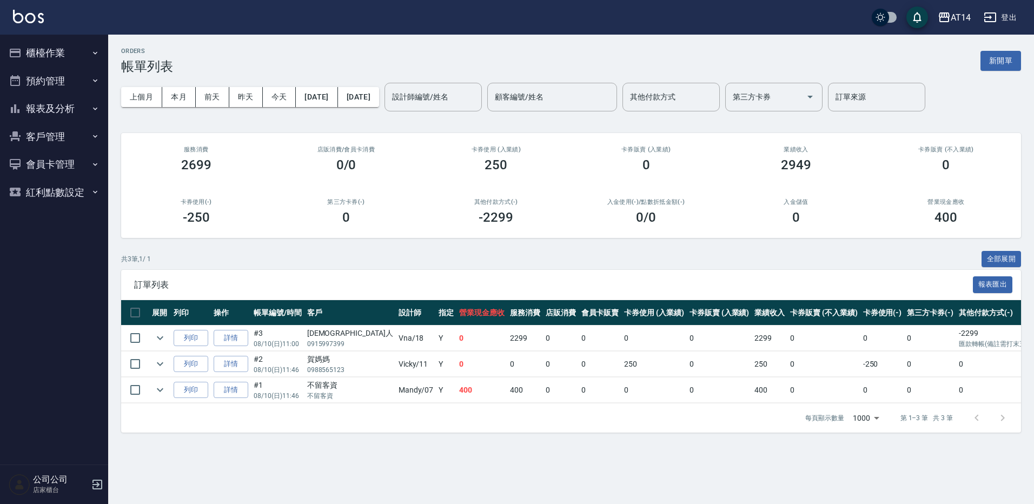
click at [75, 48] on button "櫃檯作業" at bounding box center [54, 53] width 100 height 28
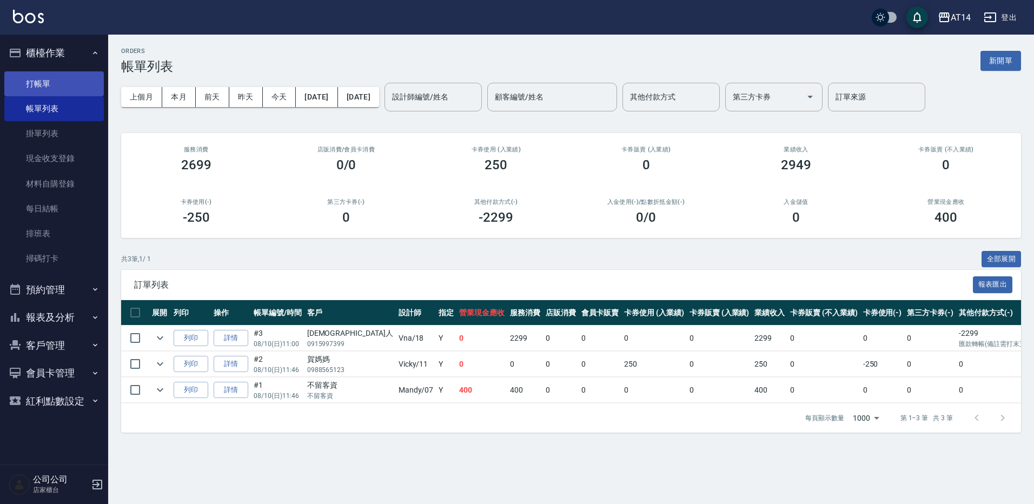
click at [74, 78] on link "打帳單" at bounding box center [54, 83] width 100 height 25
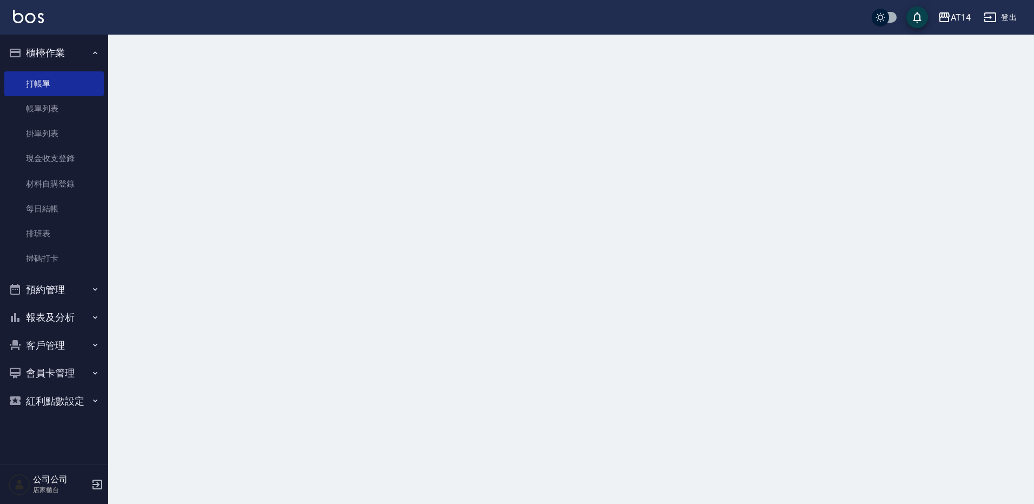
click at [88, 55] on button "櫃檯作業" at bounding box center [54, 53] width 100 height 28
